Goal: Task Accomplishment & Management: Use online tool/utility

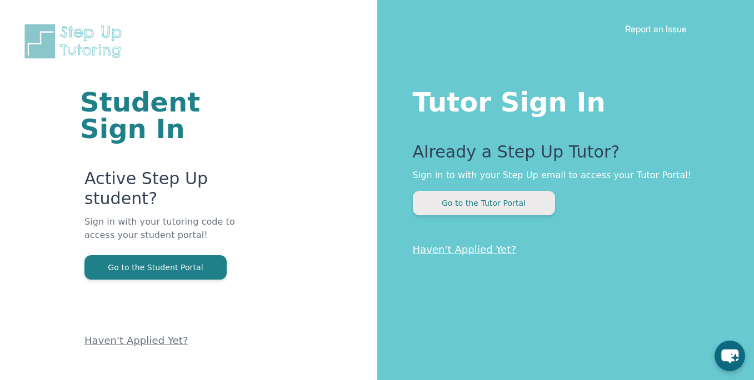
click at [513, 205] on button "Go to the Tutor Portal" at bounding box center [484, 203] width 142 height 24
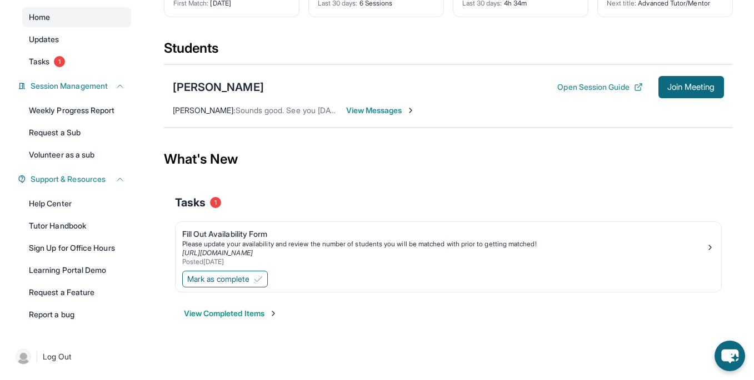
scroll to position [104, 0]
click at [235, 277] on button "Mark as complete" at bounding box center [225, 279] width 86 height 17
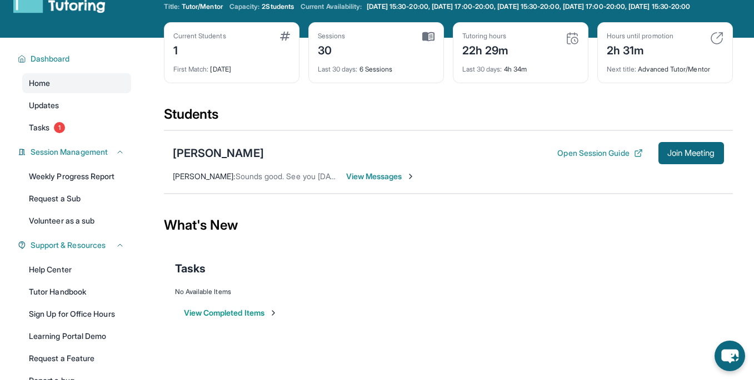
scroll to position [0, 0]
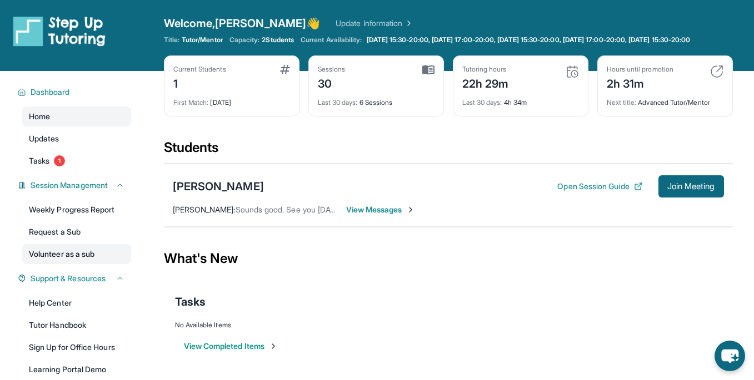
click at [63, 263] on link "Volunteer as a sub" at bounding box center [76, 254] width 109 height 20
